Goal: Check status: Check status

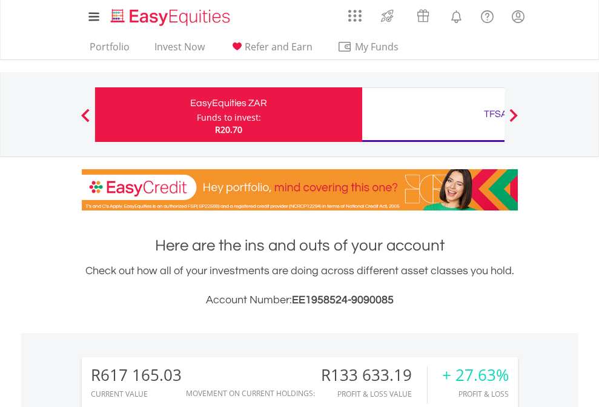
scroll to position [116, 190]
click at [197, 114] on div "Funds to invest:" at bounding box center [229, 117] width 64 height 12
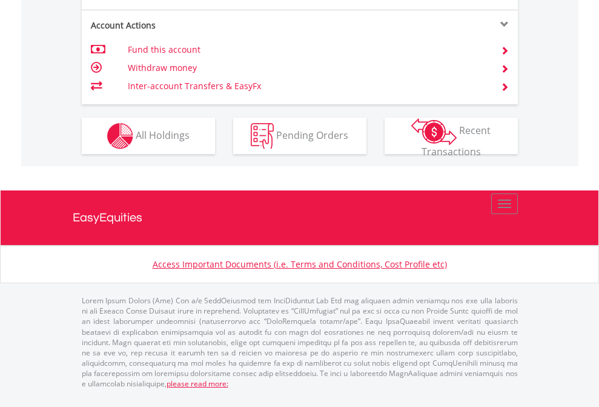
scroll to position [1234, 0]
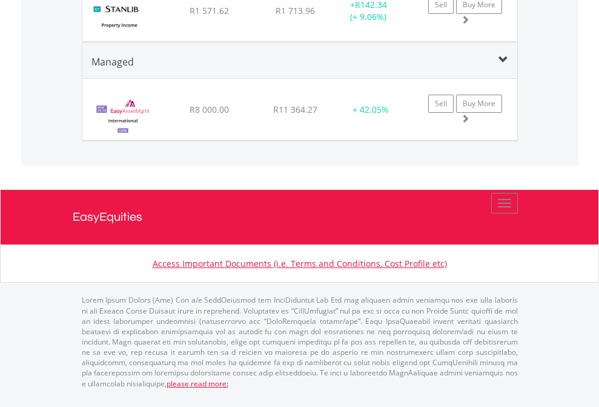
scroll to position [116, 190]
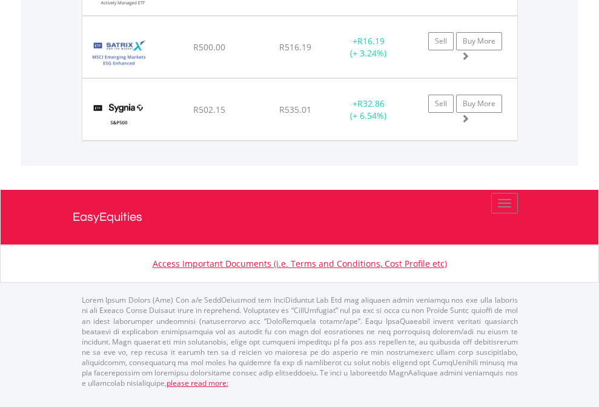
scroll to position [116, 190]
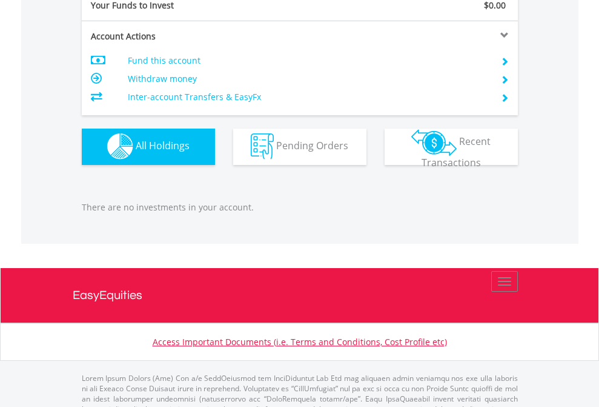
scroll to position [1200, 0]
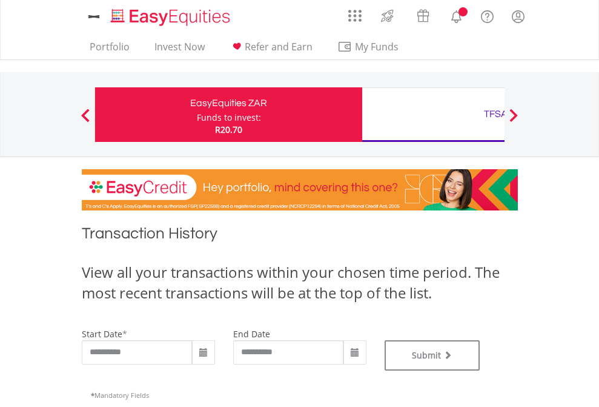
type input "**********"
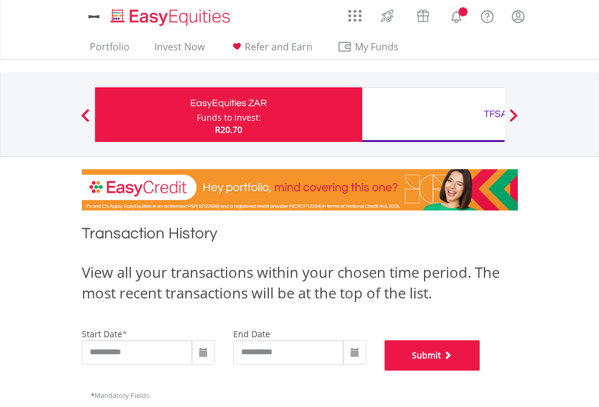
click at [480, 370] on button "Submit" at bounding box center [433, 355] width 96 height 30
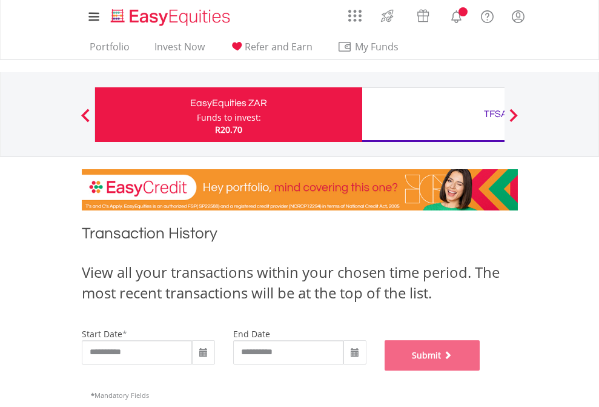
scroll to position [491, 0]
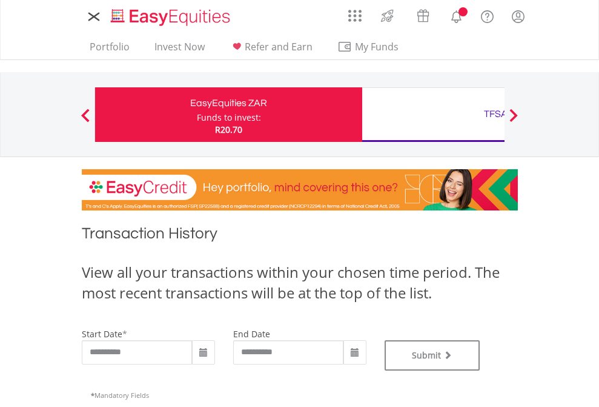
click at [433, 114] on div "TFSA" at bounding box center [496, 113] width 253 height 17
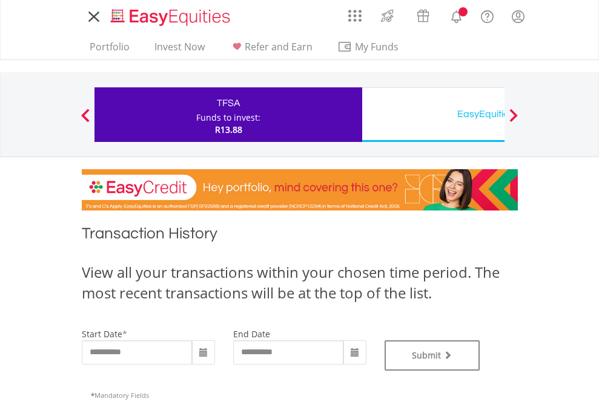
type input "**********"
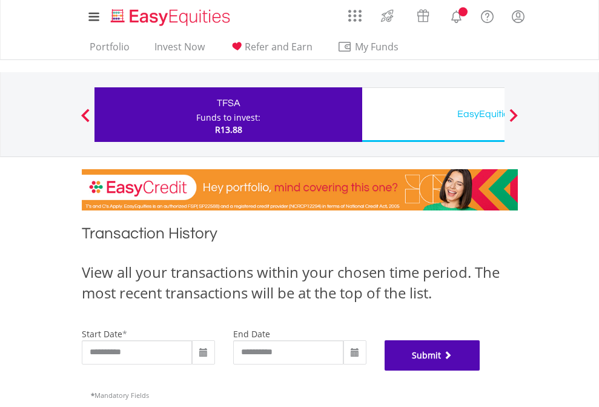
click at [480, 370] on button "Submit" at bounding box center [433, 355] width 96 height 30
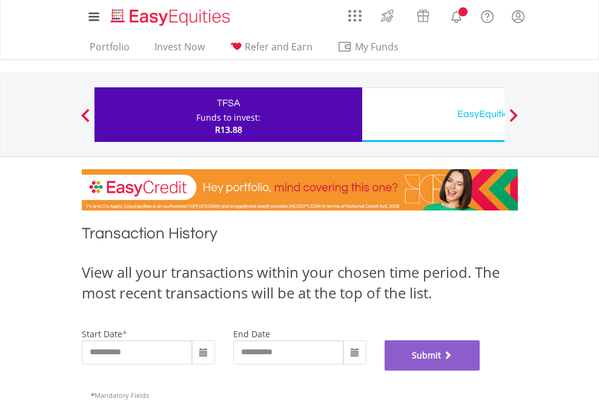
scroll to position [491, 0]
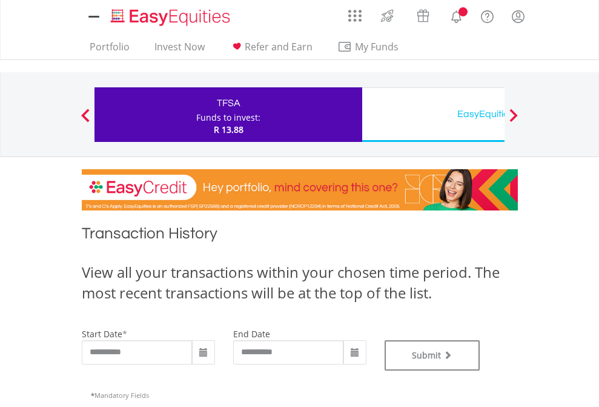
click at [433, 114] on div "EasyEquities USD" at bounding box center [496, 113] width 253 height 17
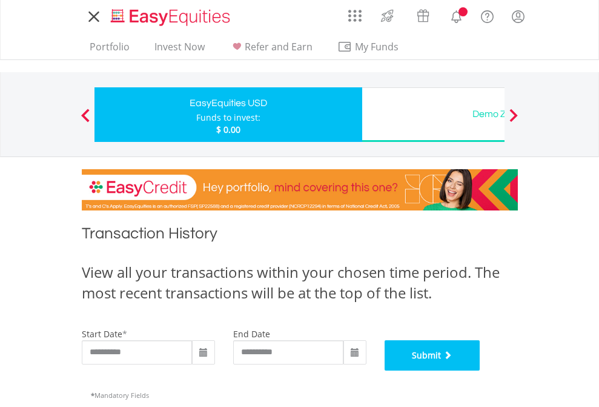
click at [480, 370] on button "Submit" at bounding box center [433, 355] width 96 height 30
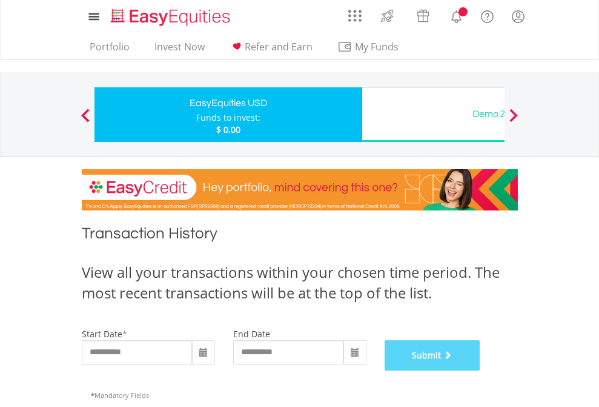
scroll to position [491, 0]
